Goal: Transaction & Acquisition: Purchase product/service

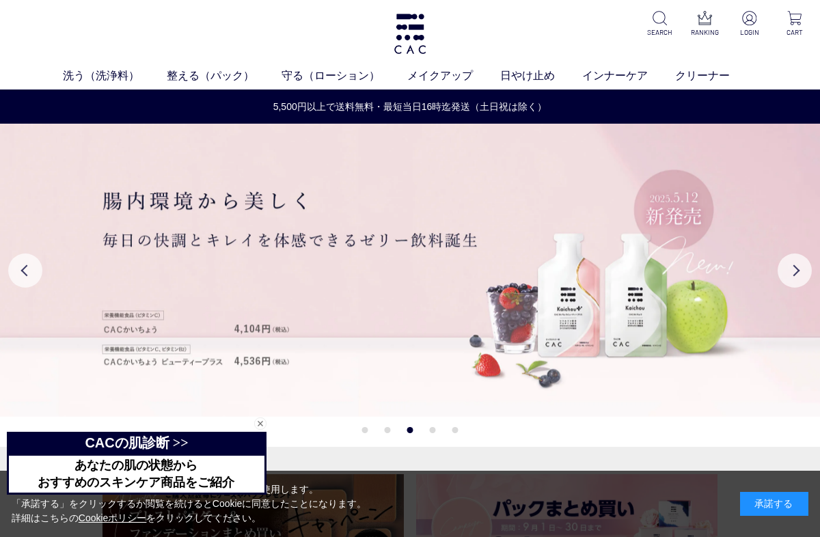
click at [756, 16] on img at bounding box center [749, 18] width 14 height 14
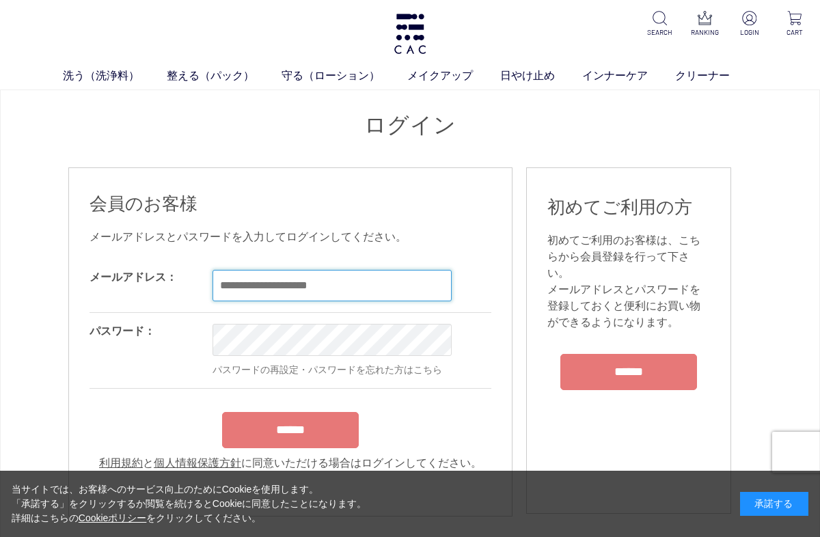
click at [237, 282] on input "email" at bounding box center [332, 285] width 239 height 31
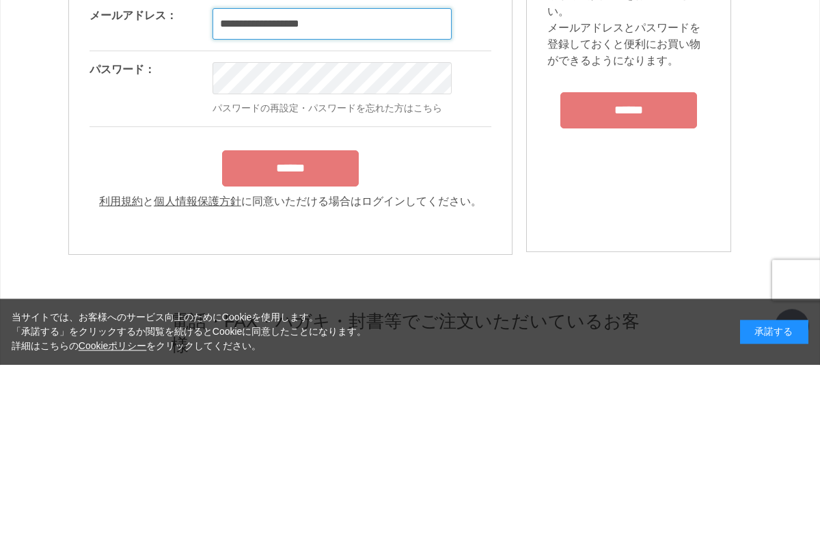
type input "**********"
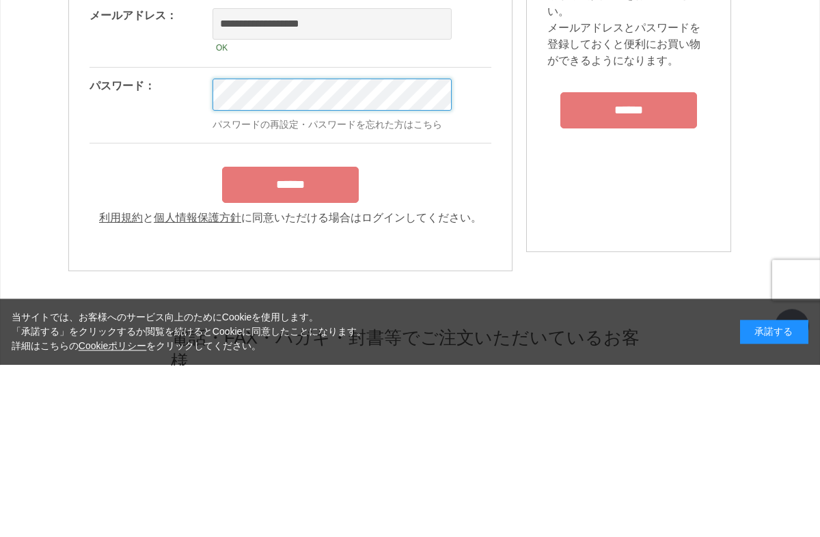
click at [291, 339] on input "******" at bounding box center [290, 357] width 137 height 36
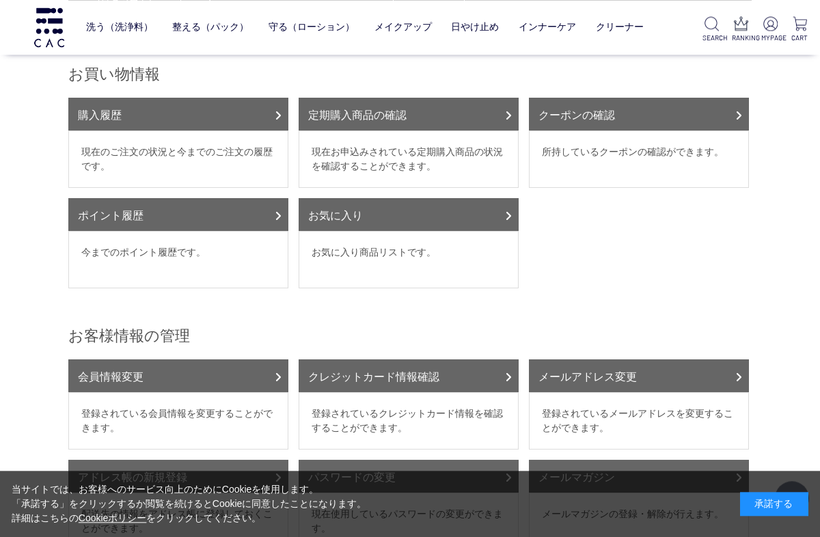
scroll to position [157, 0]
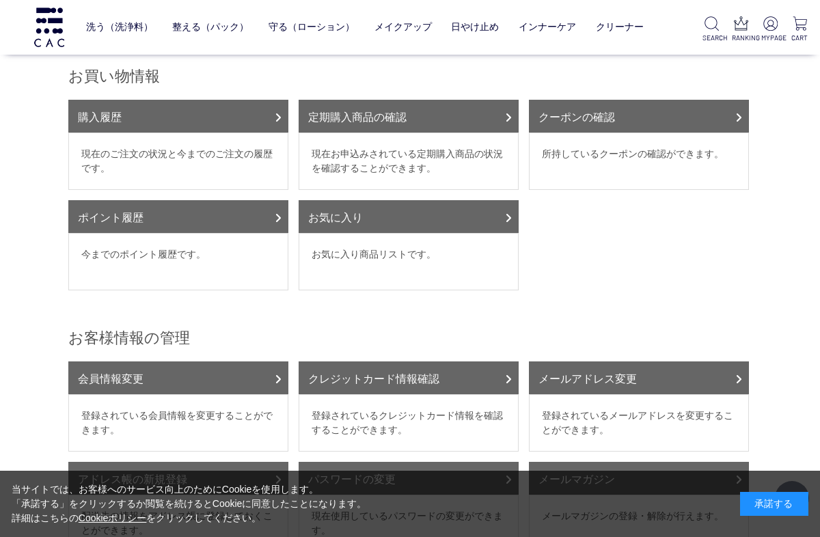
click at [264, 114] on link "購入履歴" at bounding box center [178, 116] width 220 height 33
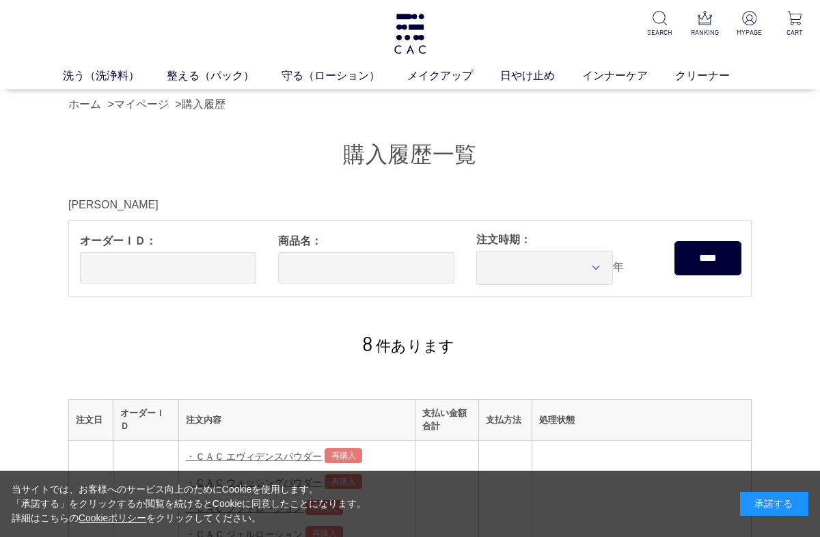
click at [336, 83] on link "守る（ローション）" at bounding box center [345, 76] width 126 height 16
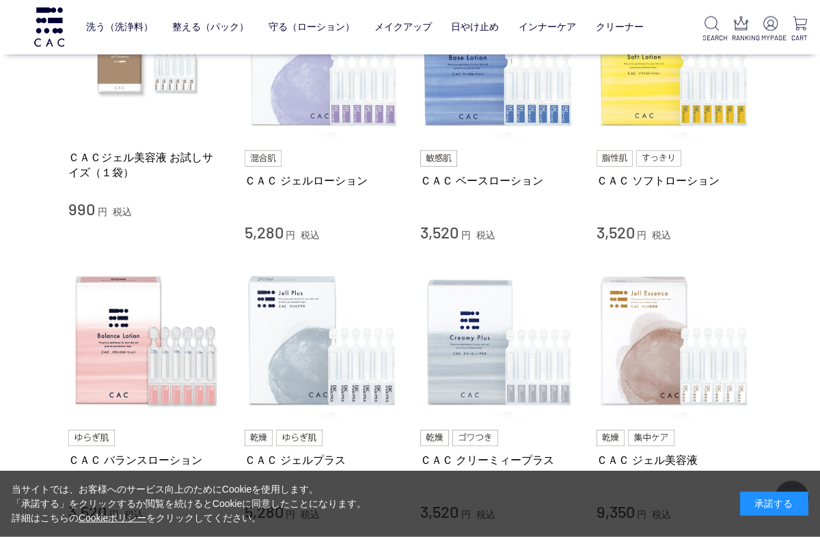
scroll to position [366, 0]
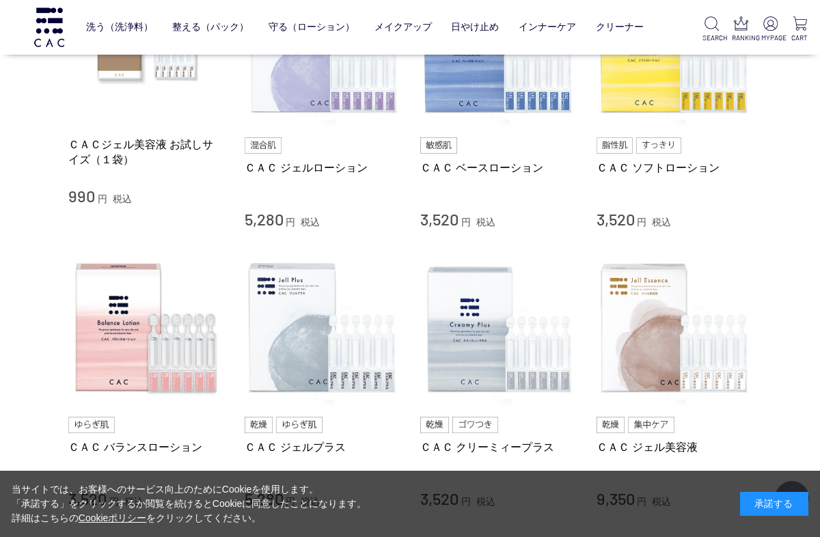
click at [316, 161] on link "ＣＡＣ ジェルローション" at bounding box center [323, 168] width 156 height 14
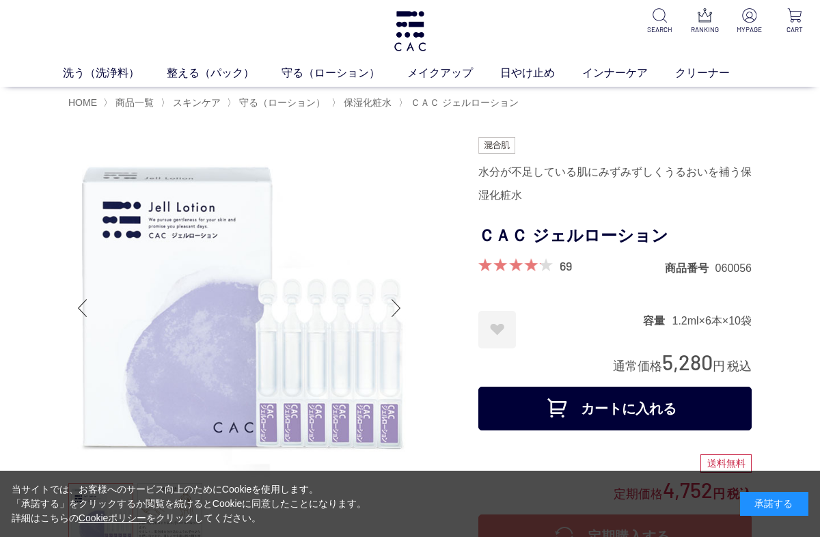
scroll to position [2, 0]
click at [692, 407] on button "カートに入れる" at bounding box center [614, 410] width 273 height 44
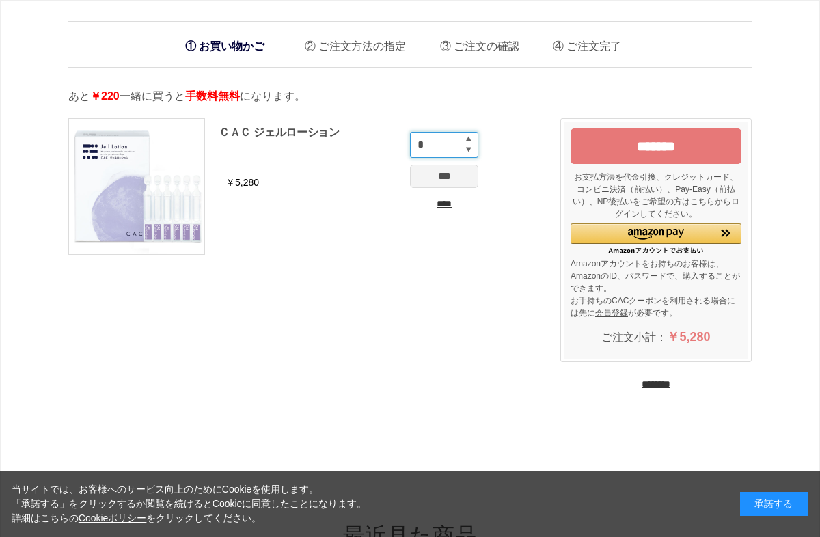
click at [466, 135] on input "*" at bounding box center [444, 145] width 68 height 26
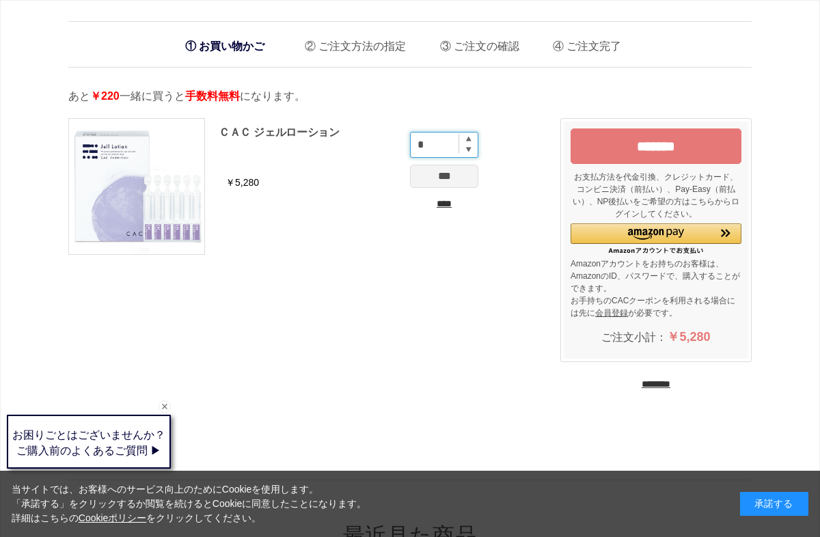
click at [453, 148] on input "*" at bounding box center [444, 145] width 68 height 26
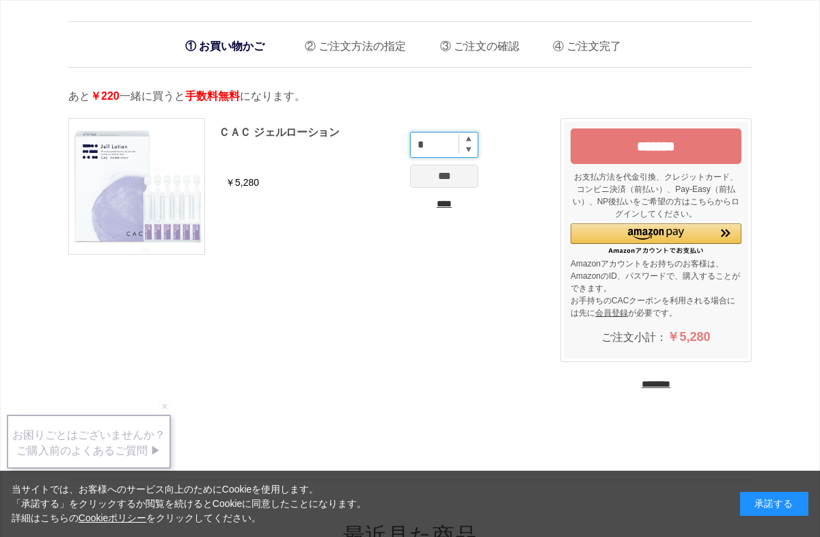
type input "*"
click at [453, 180] on input "***" at bounding box center [444, 176] width 68 height 23
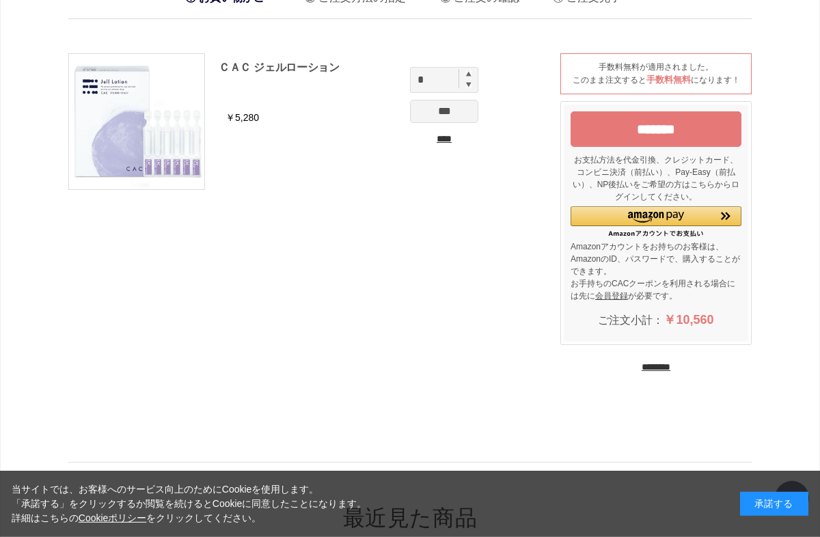
scroll to position [46, 0]
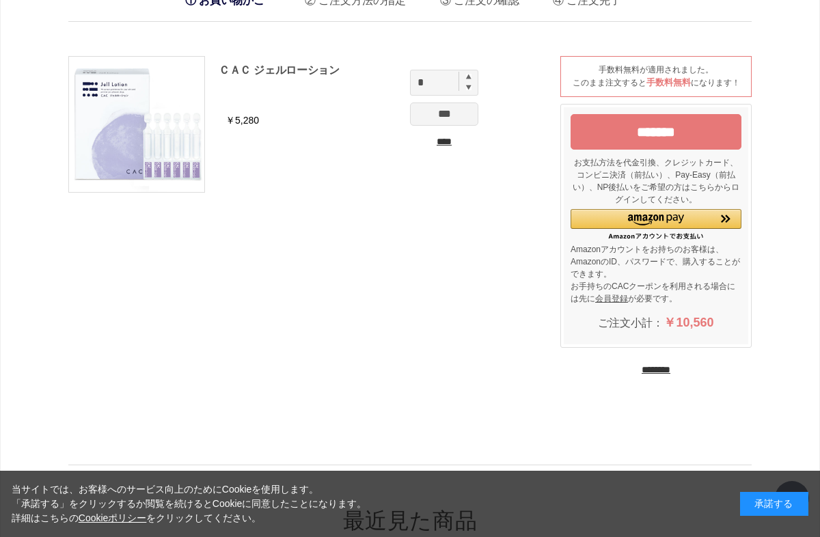
click at [671, 377] on input "********" at bounding box center [656, 370] width 29 height 13
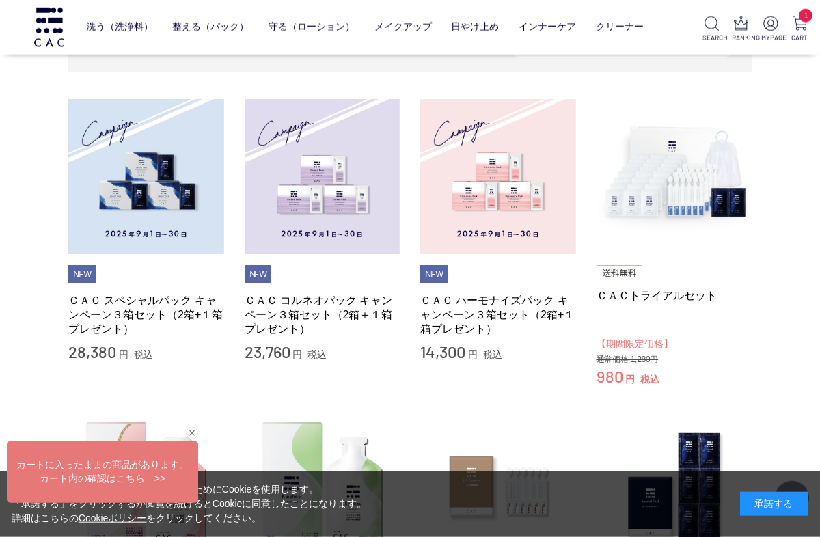
scroll to position [193, 0]
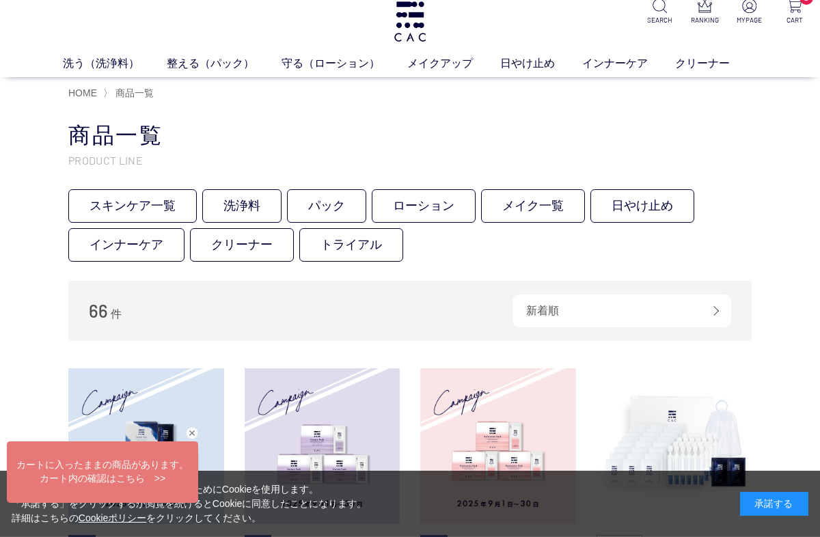
scroll to position [16, 0]
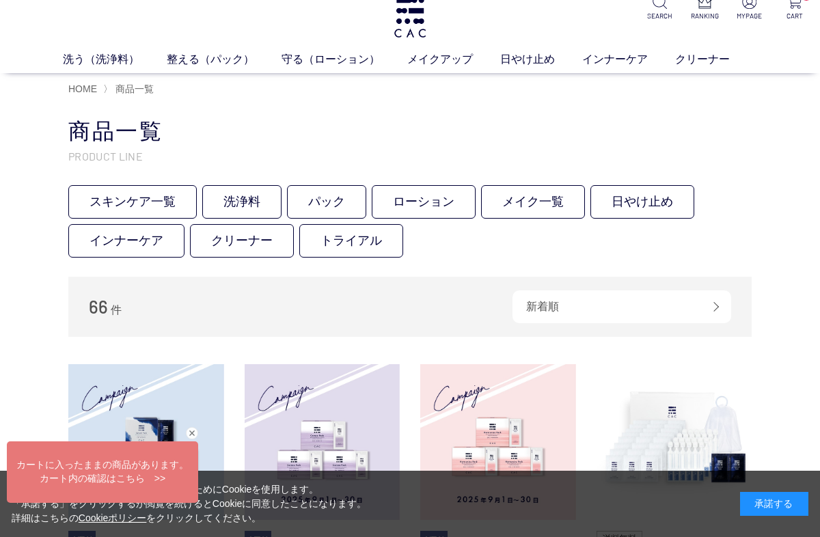
click at [243, 200] on link "洗浄料" at bounding box center [241, 201] width 79 height 33
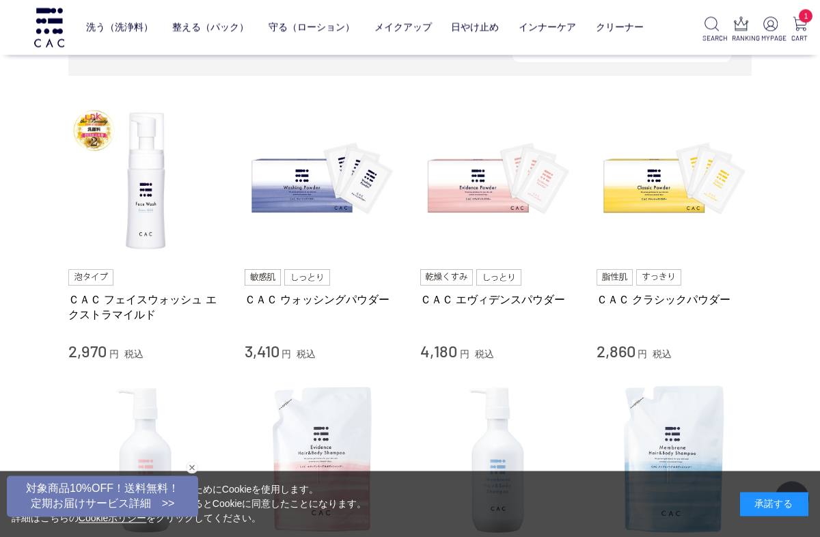
scroll to position [256, 0]
click at [299, 186] on img at bounding box center [323, 181] width 156 height 156
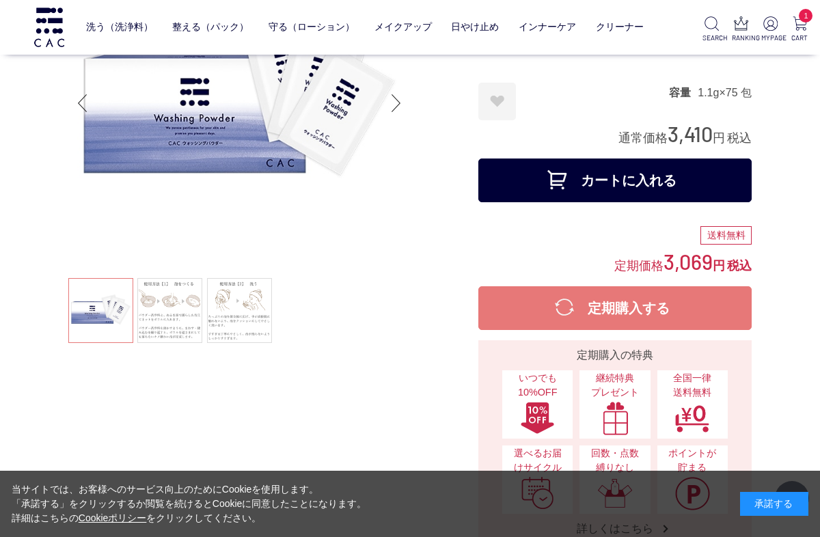
scroll to position [109, 0]
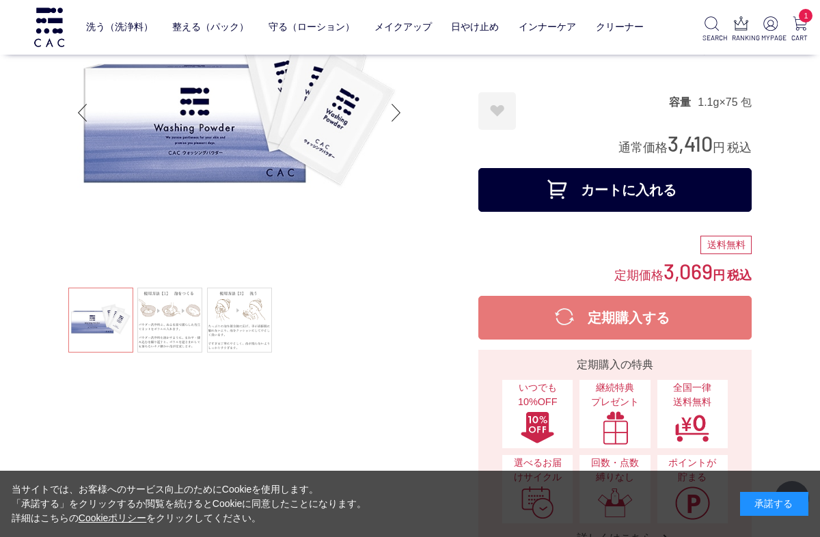
click at [701, 188] on button "カートに入れる" at bounding box center [614, 190] width 273 height 44
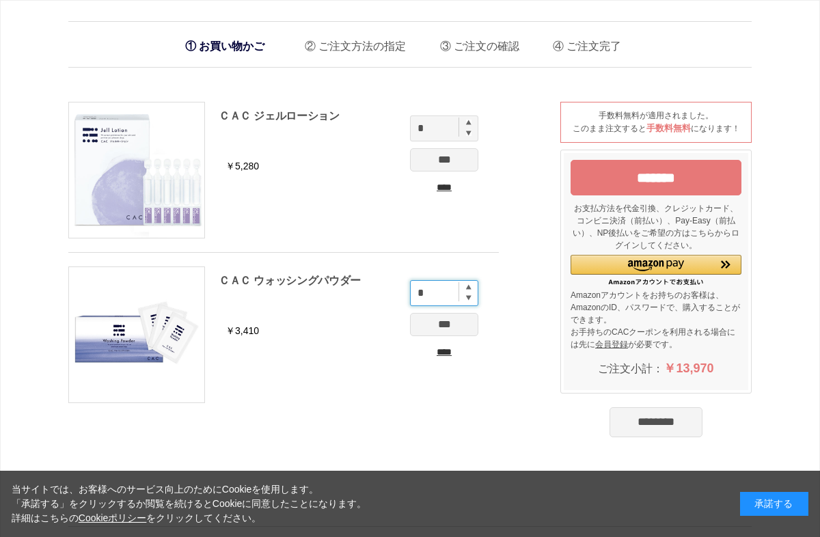
click at [466, 282] on input "*" at bounding box center [444, 293] width 68 height 26
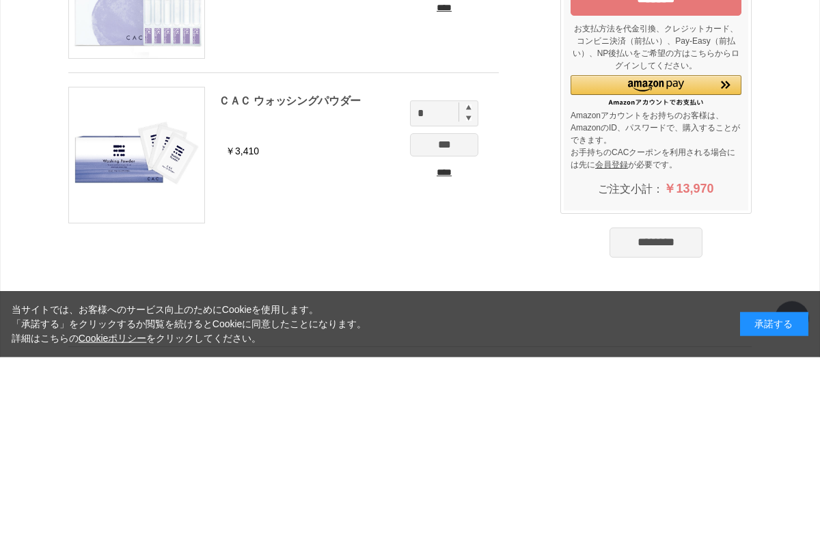
click at [466, 284] on img at bounding box center [468, 286] width 5 height 5
type input "*"
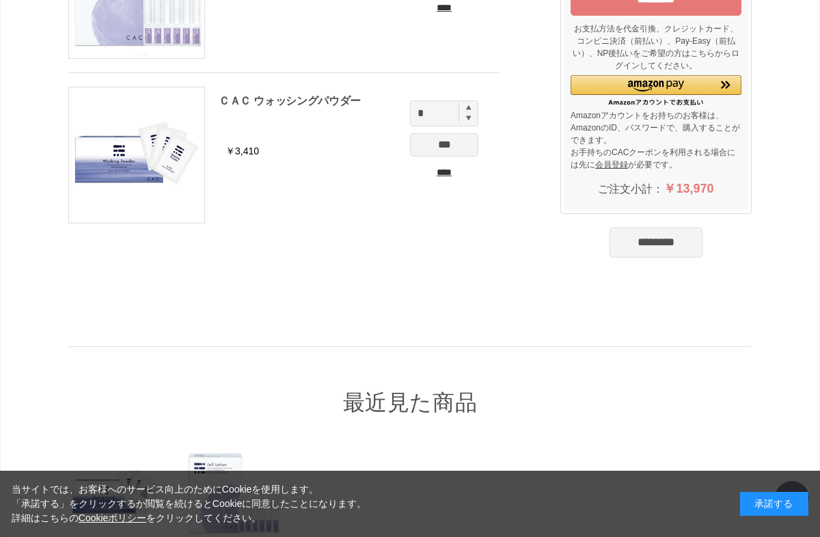
click at [457, 151] on input "***" at bounding box center [444, 144] width 68 height 23
